Goal: Task Accomplishment & Management: Manage account settings

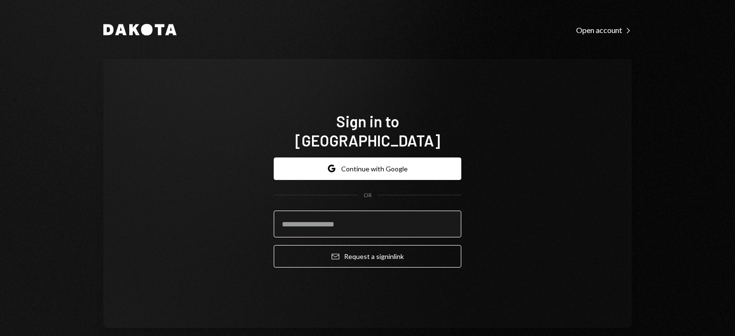
click at [373, 224] on input "email" at bounding box center [368, 224] width 188 height 27
type input "**********"
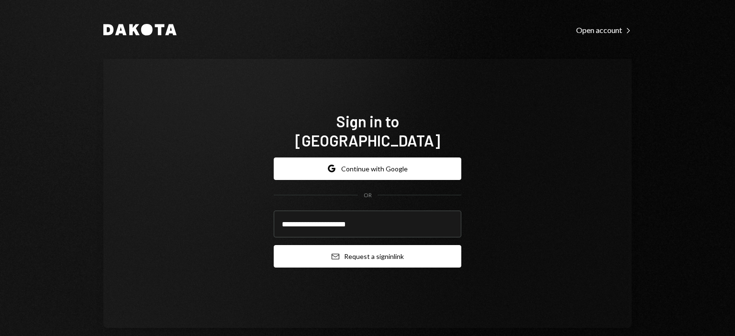
click at [369, 249] on button "Email Request a sign in link" at bounding box center [368, 256] width 188 height 23
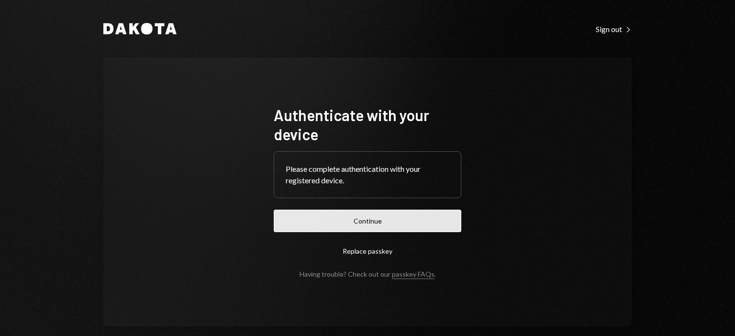
click at [391, 223] on button "Continue" at bounding box center [368, 221] width 188 height 23
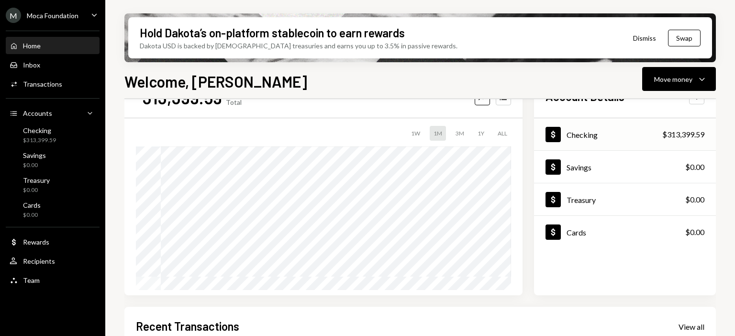
scroll to position [48, 0]
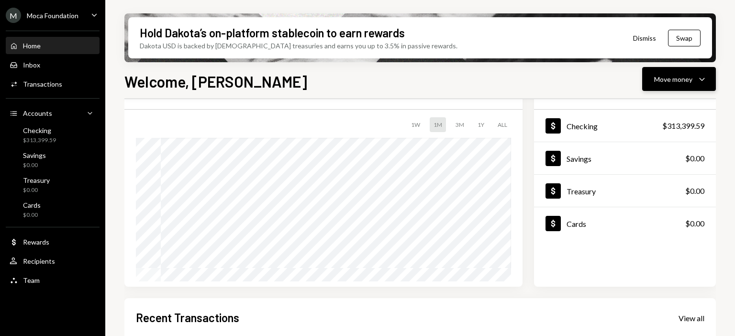
click at [699, 77] on icon "Caret Down" at bounding box center [702, 78] width 11 height 11
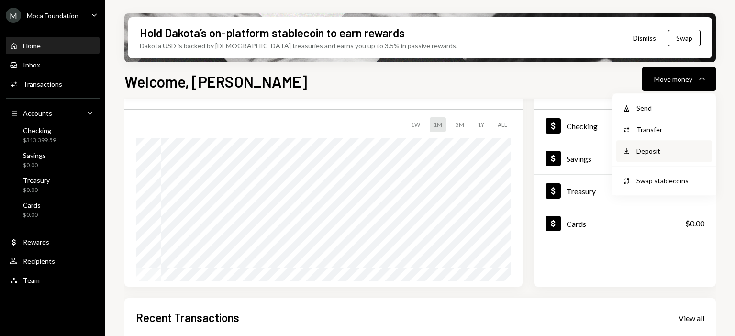
click at [646, 149] on div "Deposit" at bounding box center [672, 151] width 70 height 10
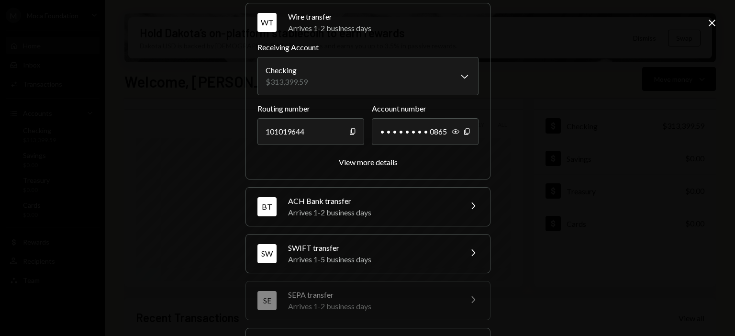
scroll to position [129, 0]
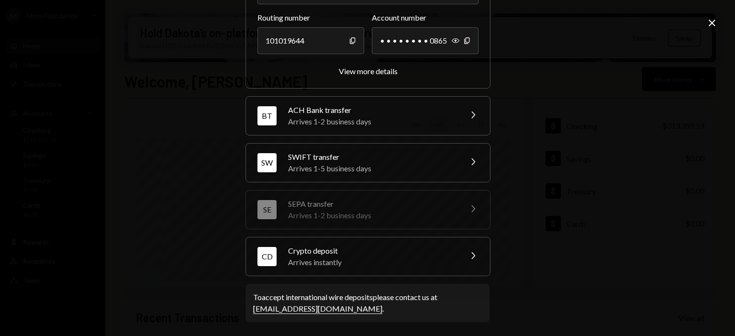
click at [368, 263] on div "Arrives instantly" at bounding box center [372, 262] width 168 height 11
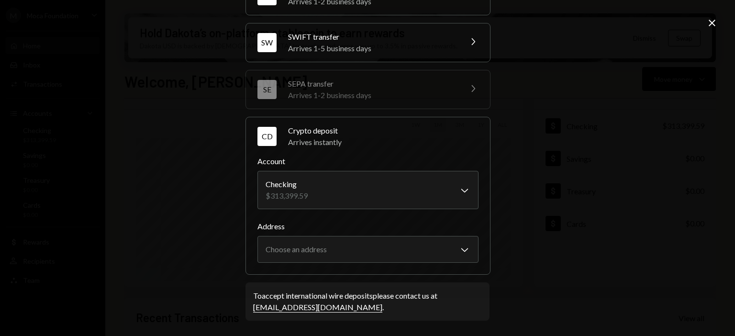
scroll to position [111, 0]
click at [406, 248] on body "M Moca Foundation Caret Down Home Home Inbox Inbox Activities Transactions Acco…" at bounding box center [367, 168] width 735 height 336
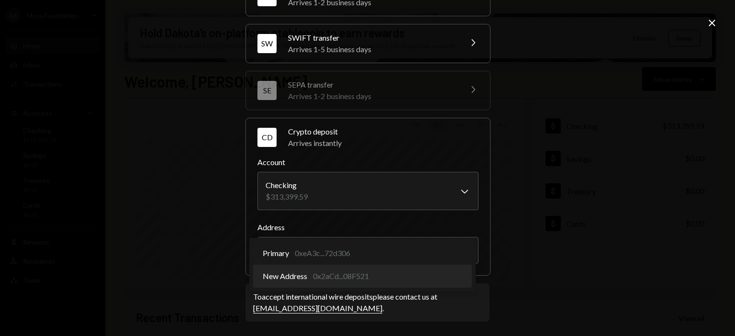
select select "**********"
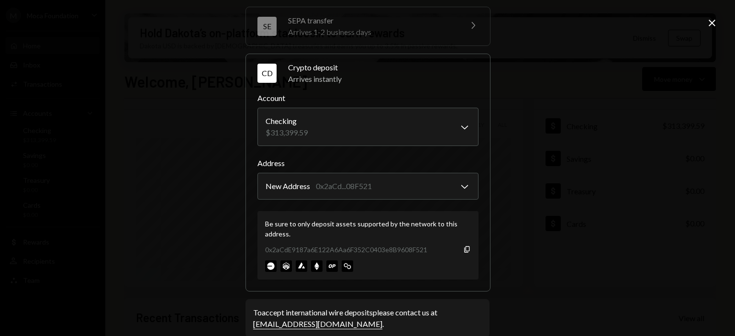
scroll to position [190, 0]
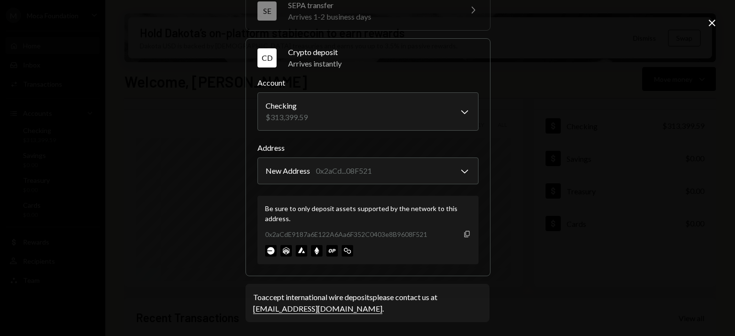
click at [464, 231] on icon "button" at bounding box center [466, 234] width 5 height 6
click at [463, 233] on icon "Copy" at bounding box center [467, 234] width 8 height 8
click at [463, 232] on icon "Copy" at bounding box center [467, 234] width 8 height 8
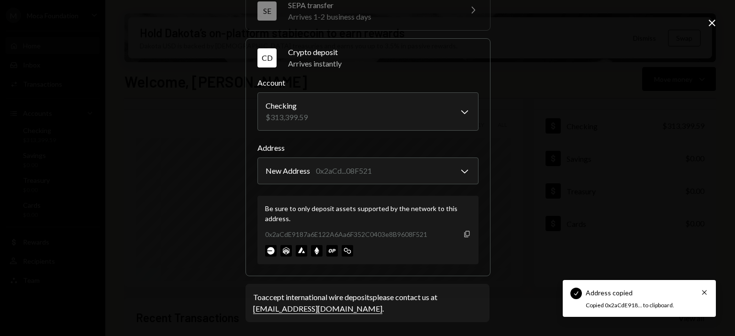
click at [466, 233] on icon "button" at bounding box center [466, 234] width 5 height 6
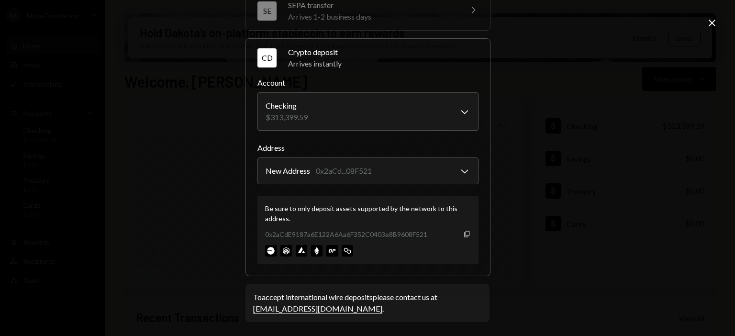
click at [467, 232] on icon "Copy" at bounding box center [467, 234] width 8 height 8
click at [705, 22] on div "**********" at bounding box center [367, 168] width 735 height 336
click at [712, 22] on icon "Close" at bounding box center [712, 22] width 11 height 11
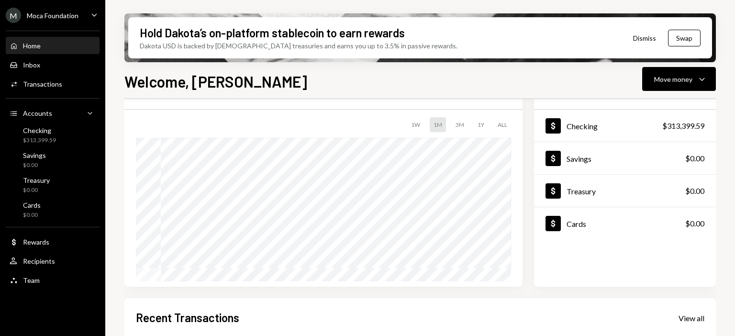
click at [48, 15] on div "Moca Foundation" at bounding box center [53, 15] width 52 height 8
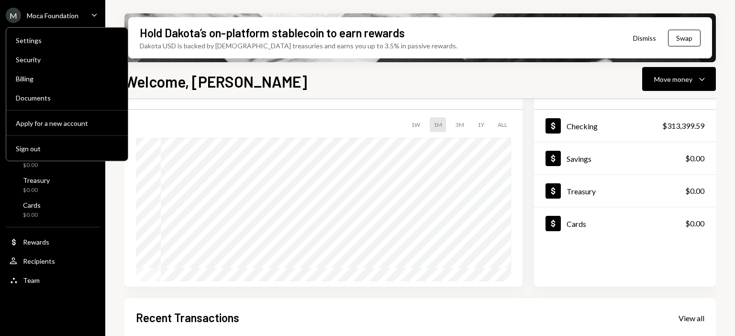
click at [181, 70] on div "Welcome, Hannah Move money Caret Down" at bounding box center [420, 80] width 592 height 21
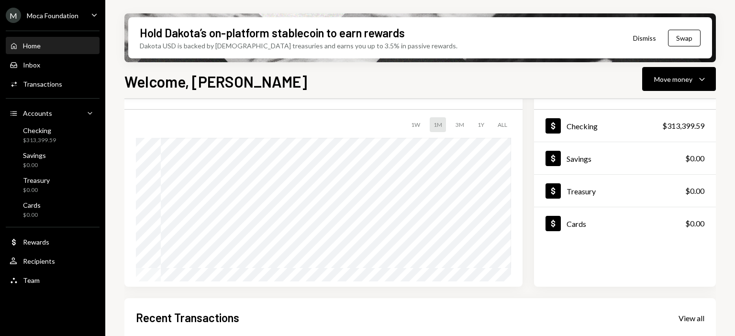
click at [68, 6] on ul "M Moca Foundation Caret Down Home Home Inbox Inbox Activities Transactions Acco…" at bounding box center [52, 145] width 105 height 291
click at [68, 18] on div "Moca Foundation" at bounding box center [53, 15] width 52 height 8
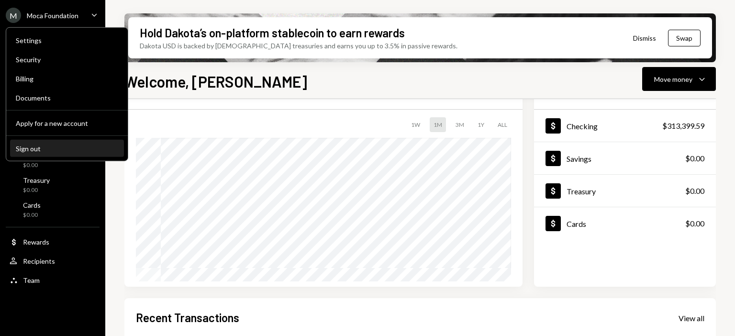
drag, startPoint x: 41, startPoint y: 154, endPoint x: 45, endPoint y: 151, distance: 5.2
click at [40, 154] on button "Sign out" at bounding box center [67, 148] width 114 height 17
